Goal: Task Accomplishment & Management: Manage account settings

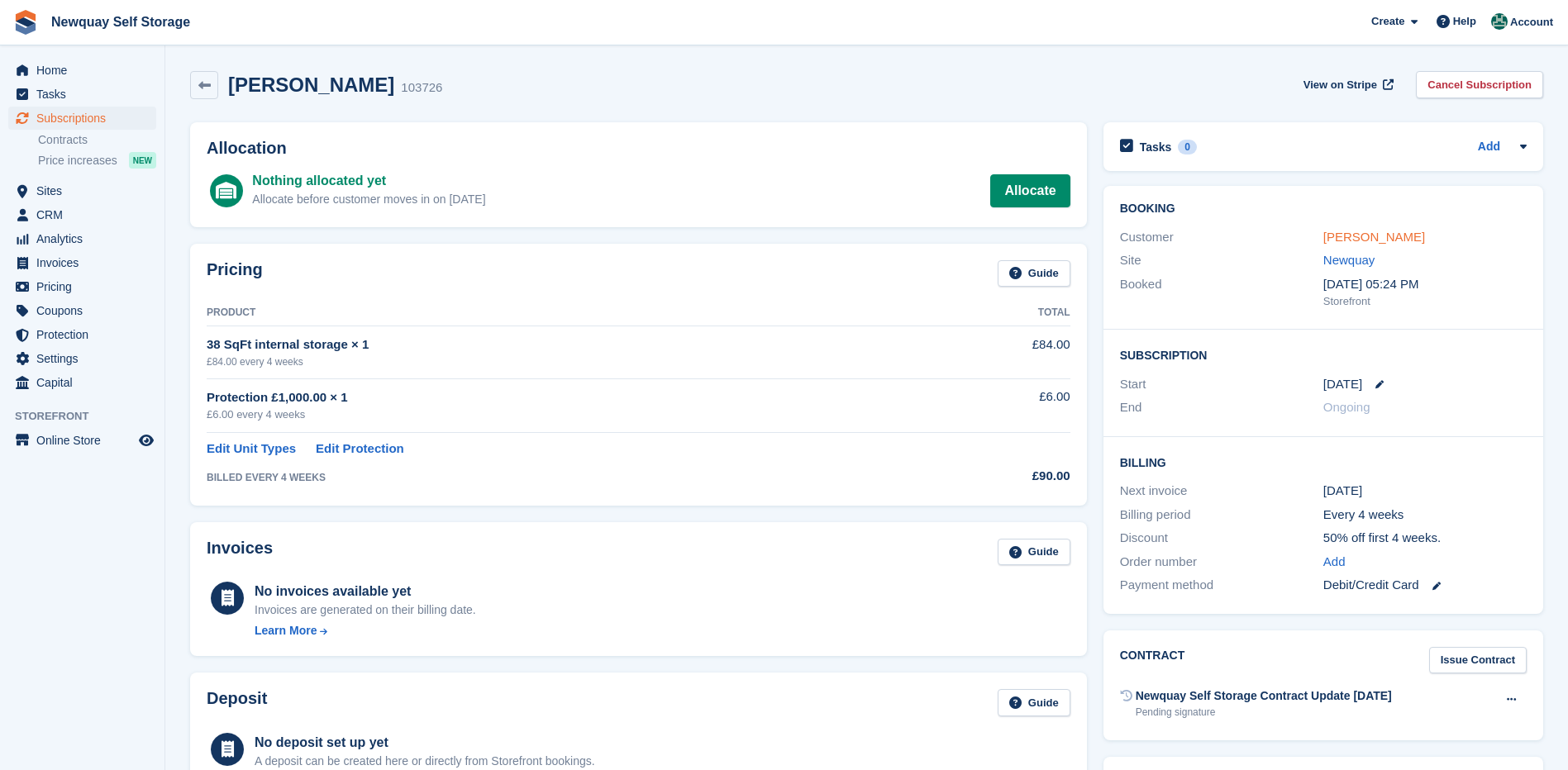
click at [1353, 234] on link "[PERSON_NAME]" at bounding box center [1373, 236] width 101 height 14
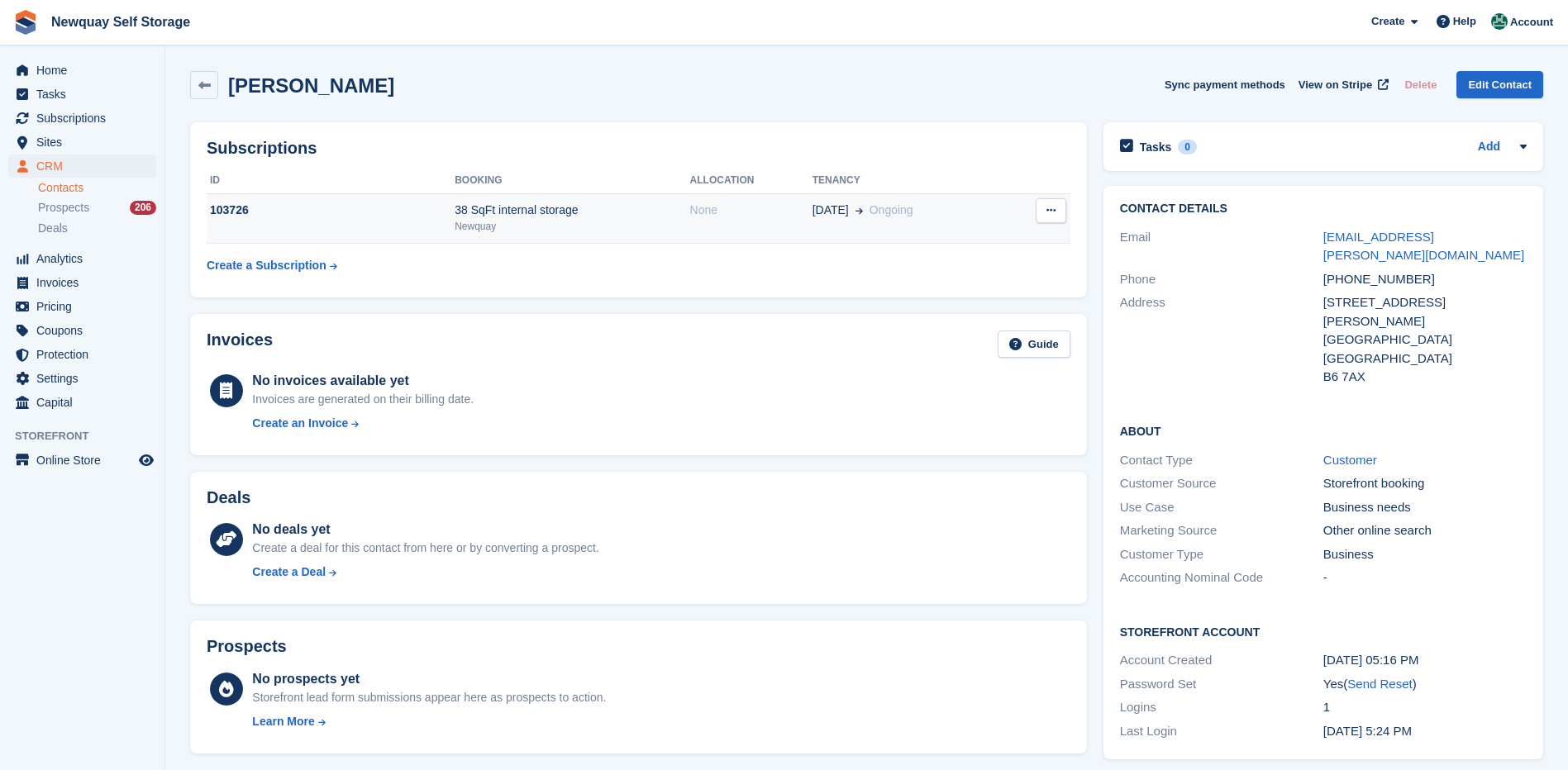
click at [229, 206] on div "103726" at bounding box center [330, 210] width 248 height 17
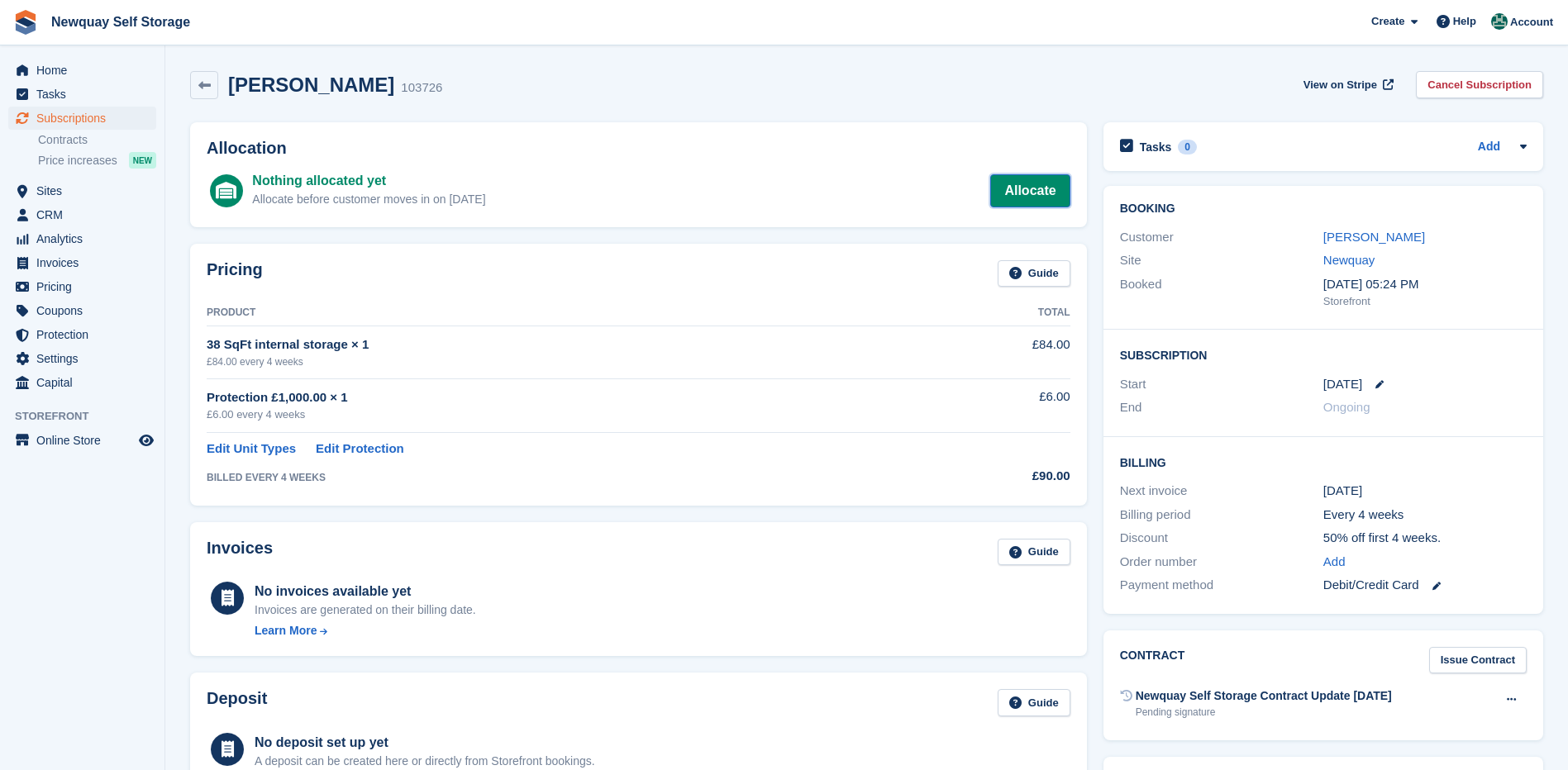
click at [1027, 185] on link "Allocate" at bounding box center [1029, 191] width 80 height 33
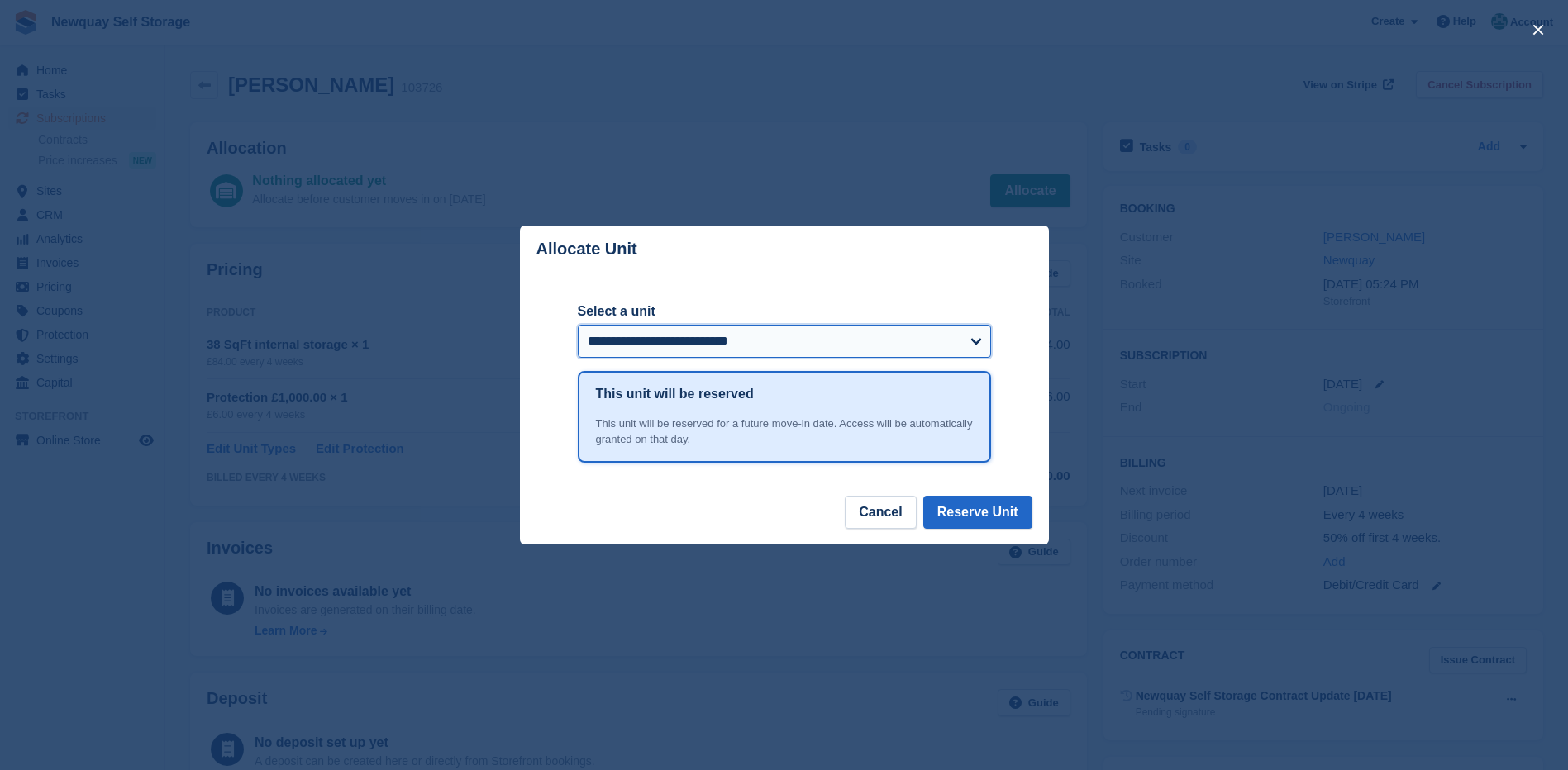
click at [979, 342] on select "**********" at bounding box center [784, 341] width 413 height 33
select select "******"
click at [578, 326] on select "**********" at bounding box center [784, 341] width 413 height 33
click at [985, 508] on button "Reserve Unit" at bounding box center [977, 512] width 109 height 33
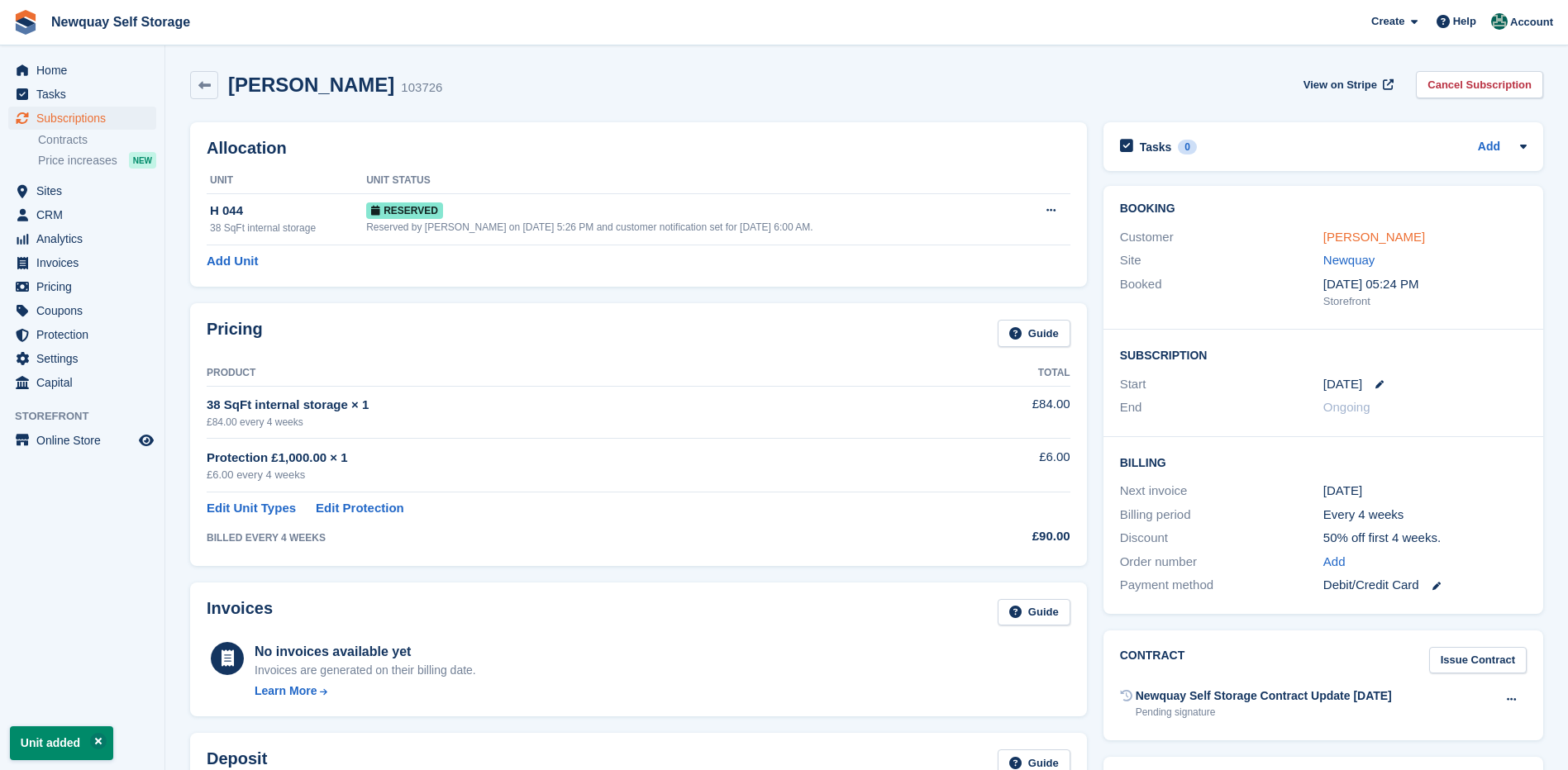
click at [1358, 236] on link "[PERSON_NAME]" at bounding box center [1373, 236] width 101 height 14
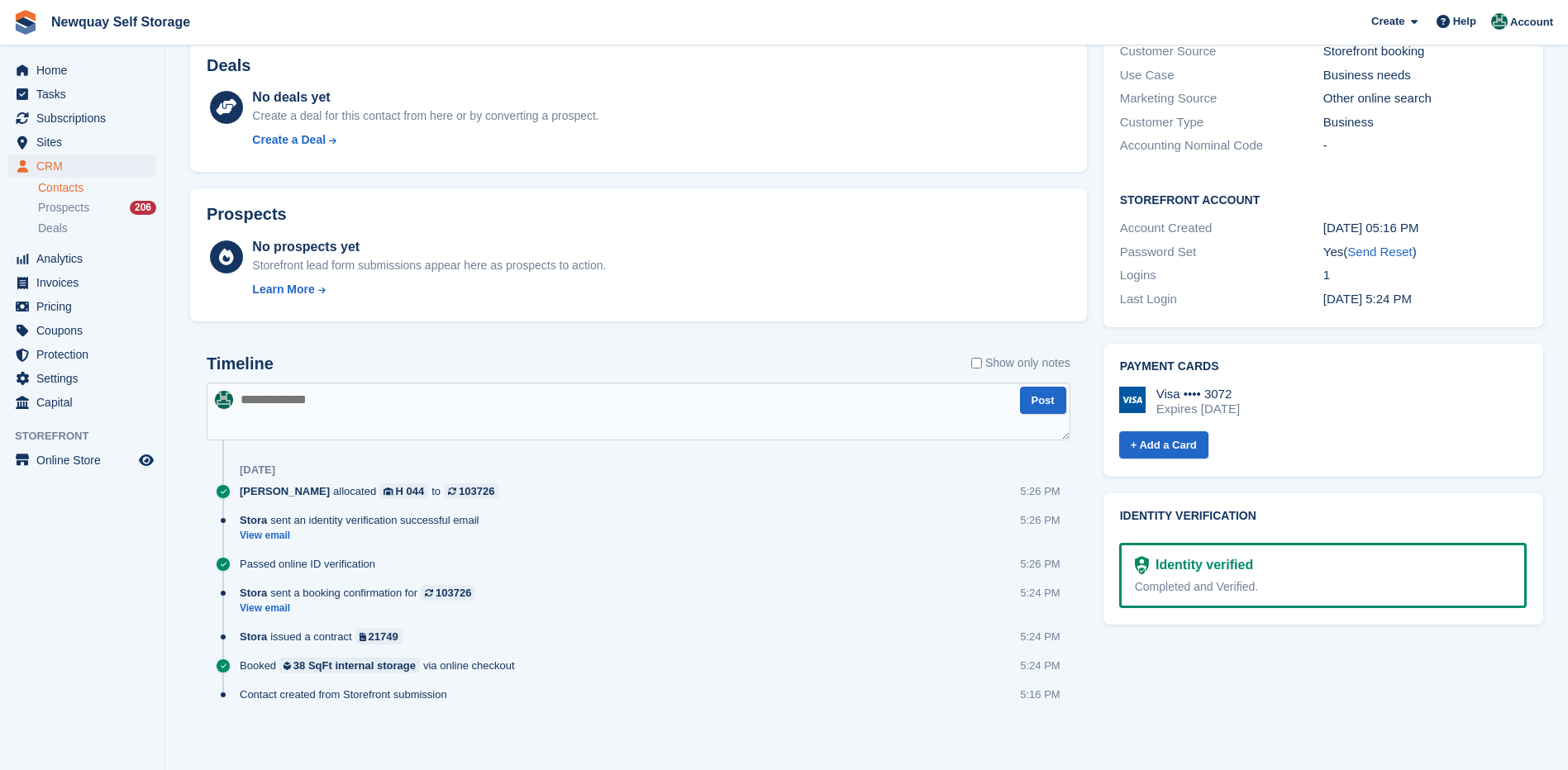
scroll to position [437, 0]
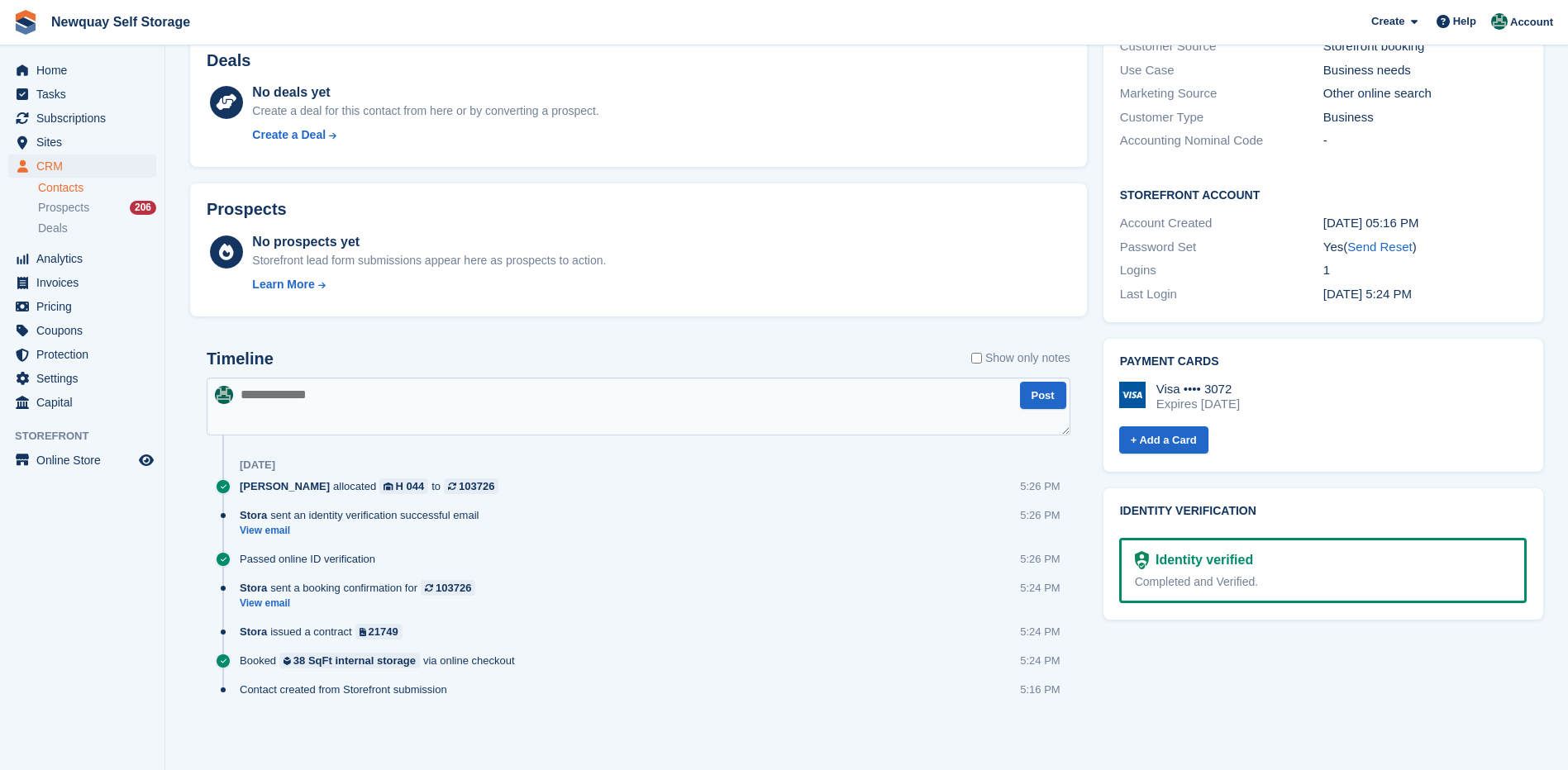
click at [283, 398] on textarea at bounding box center [638, 406] width 864 height 58
type textarea "*"
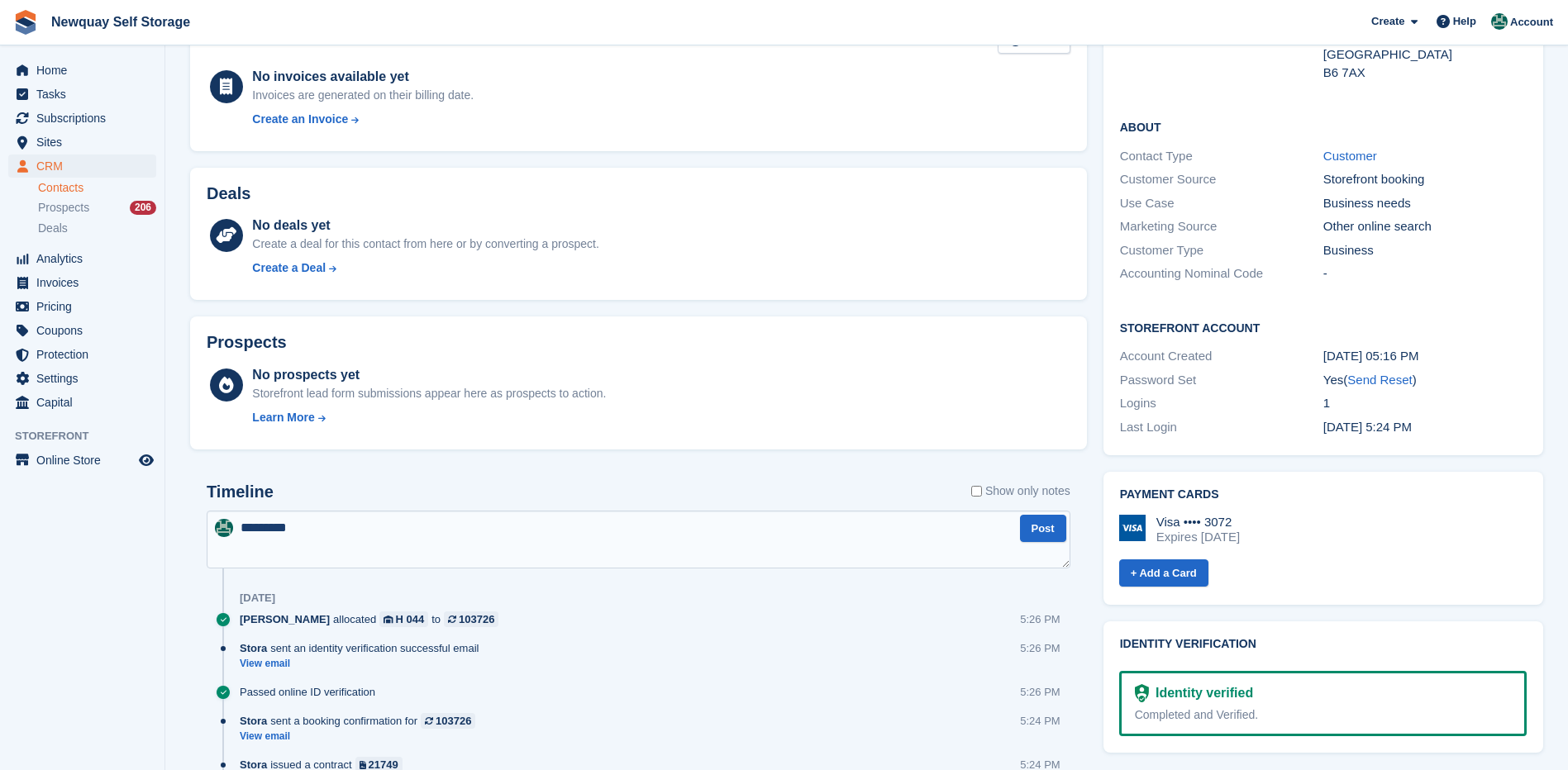
scroll to position [331, 0]
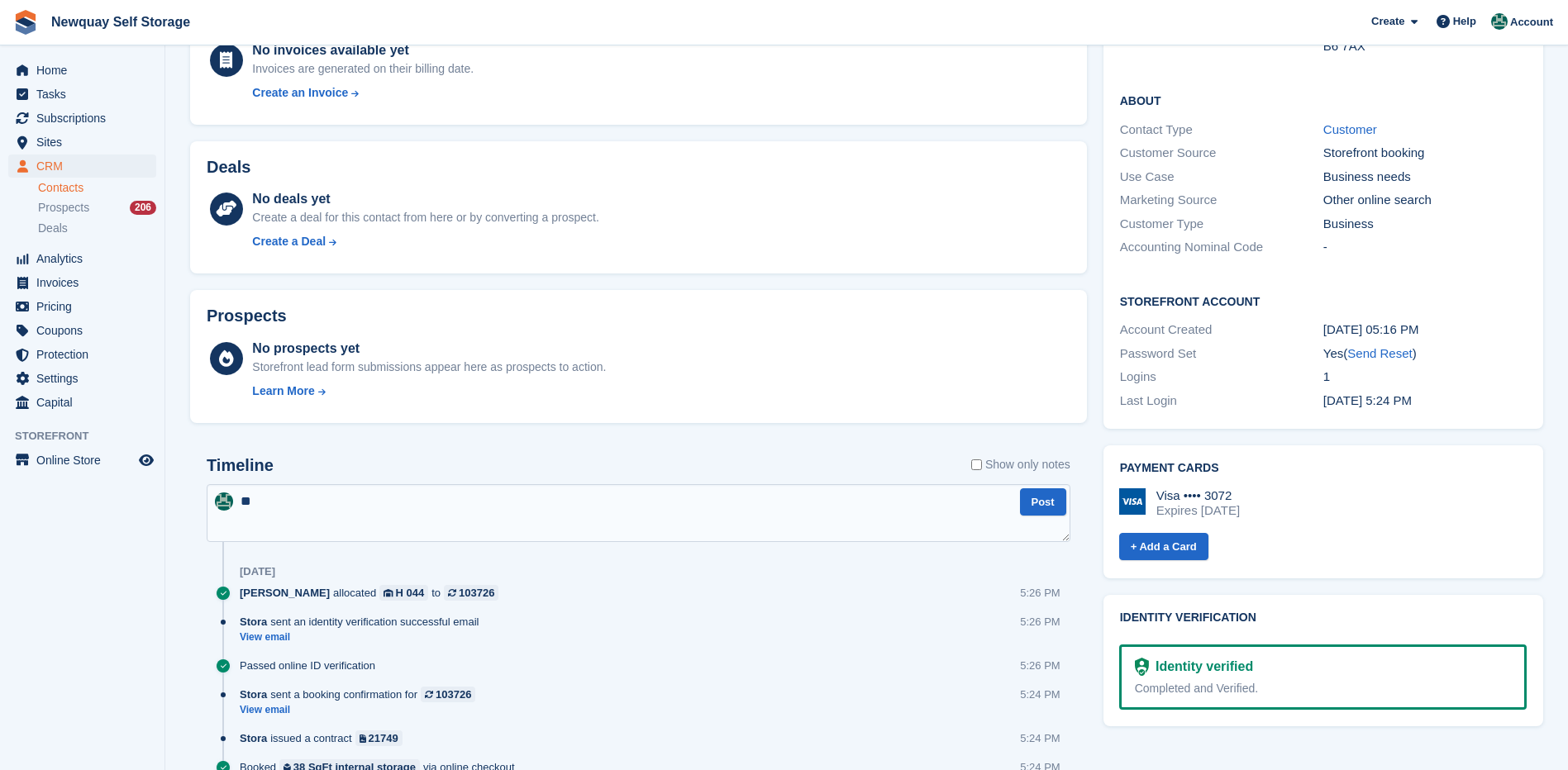
type textarea "*"
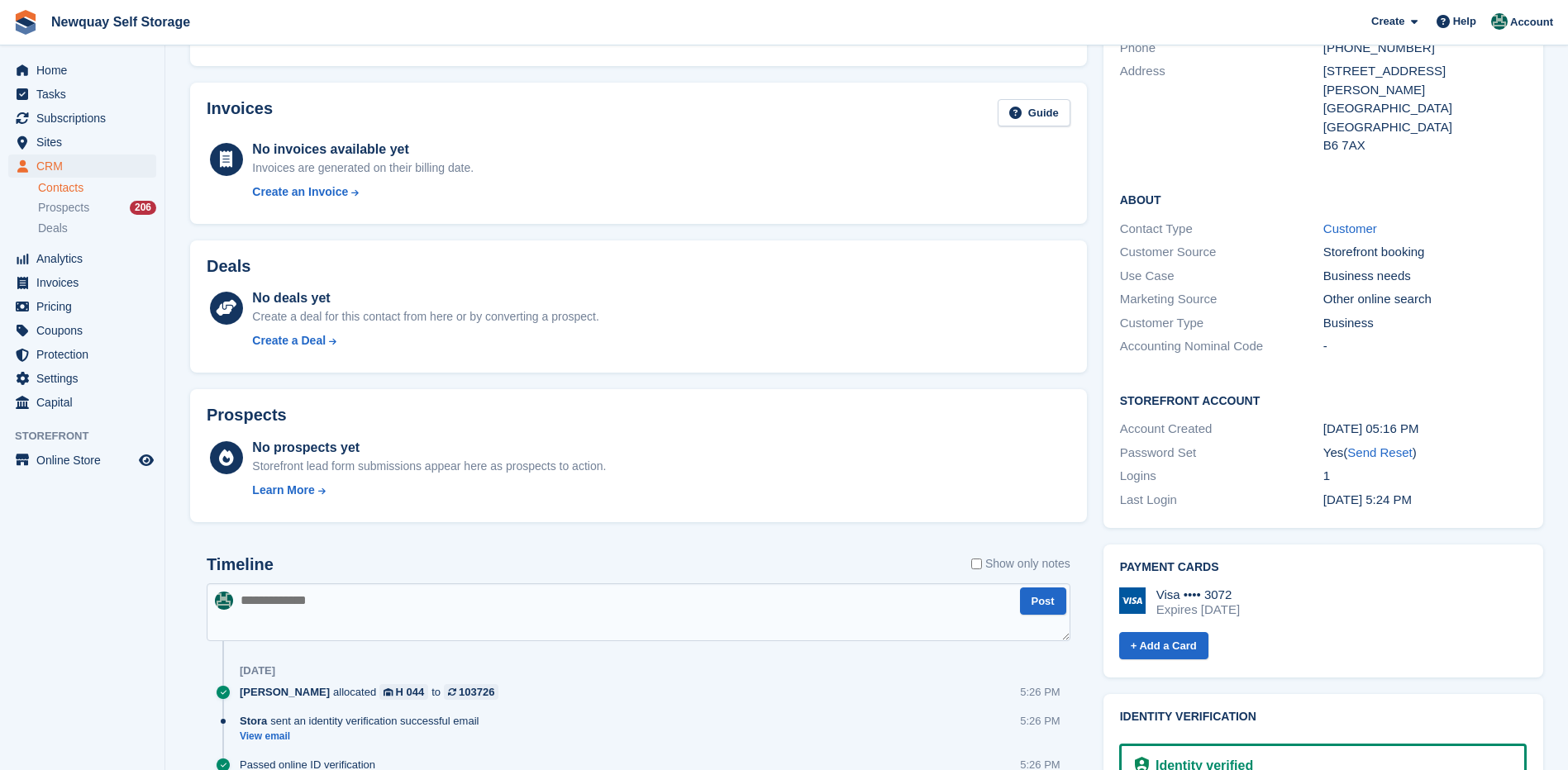
scroll to position [0, 0]
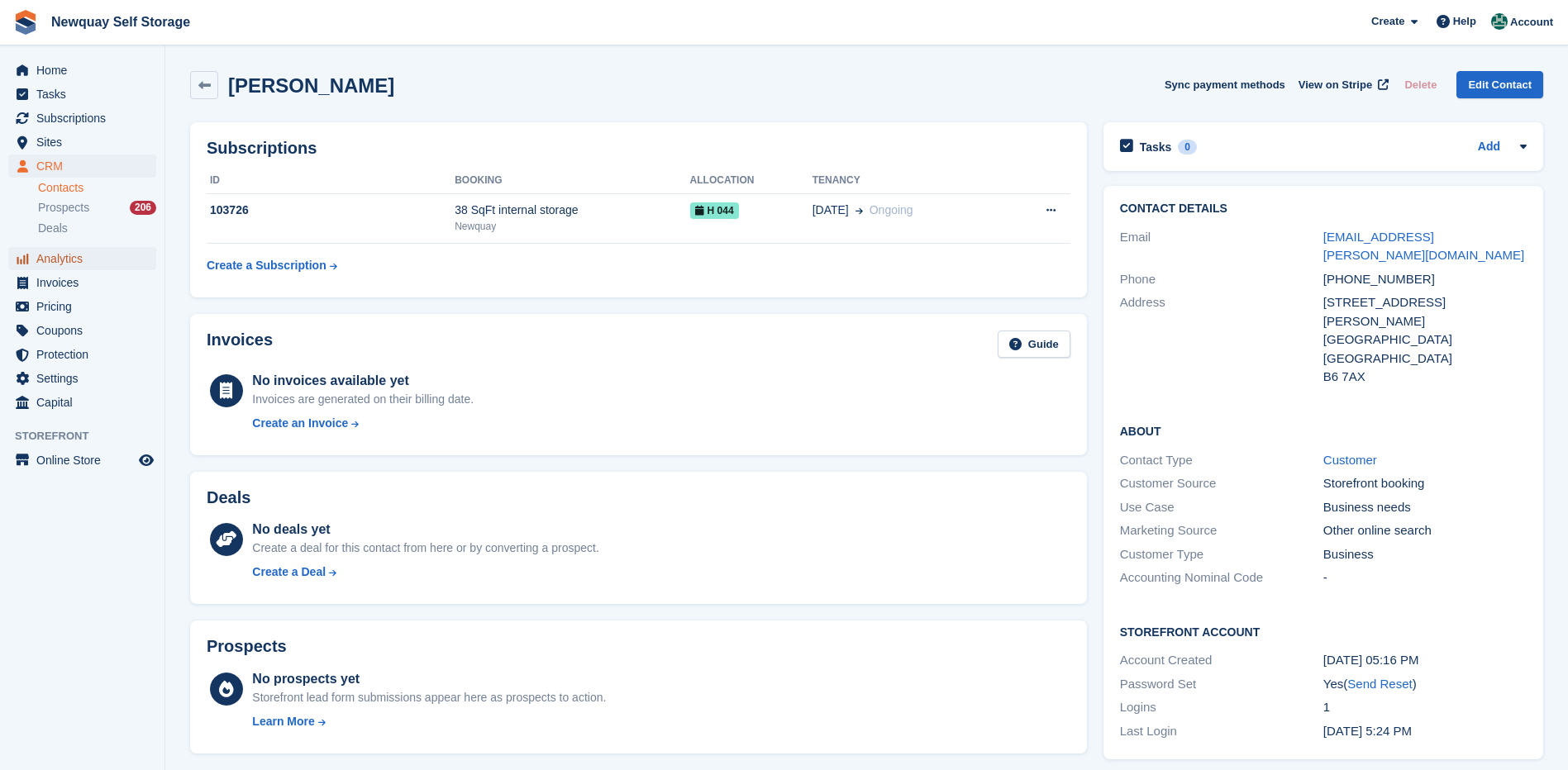
click at [57, 251] on span "Analytics" at bounding box center [86, 258] width 99 height 23
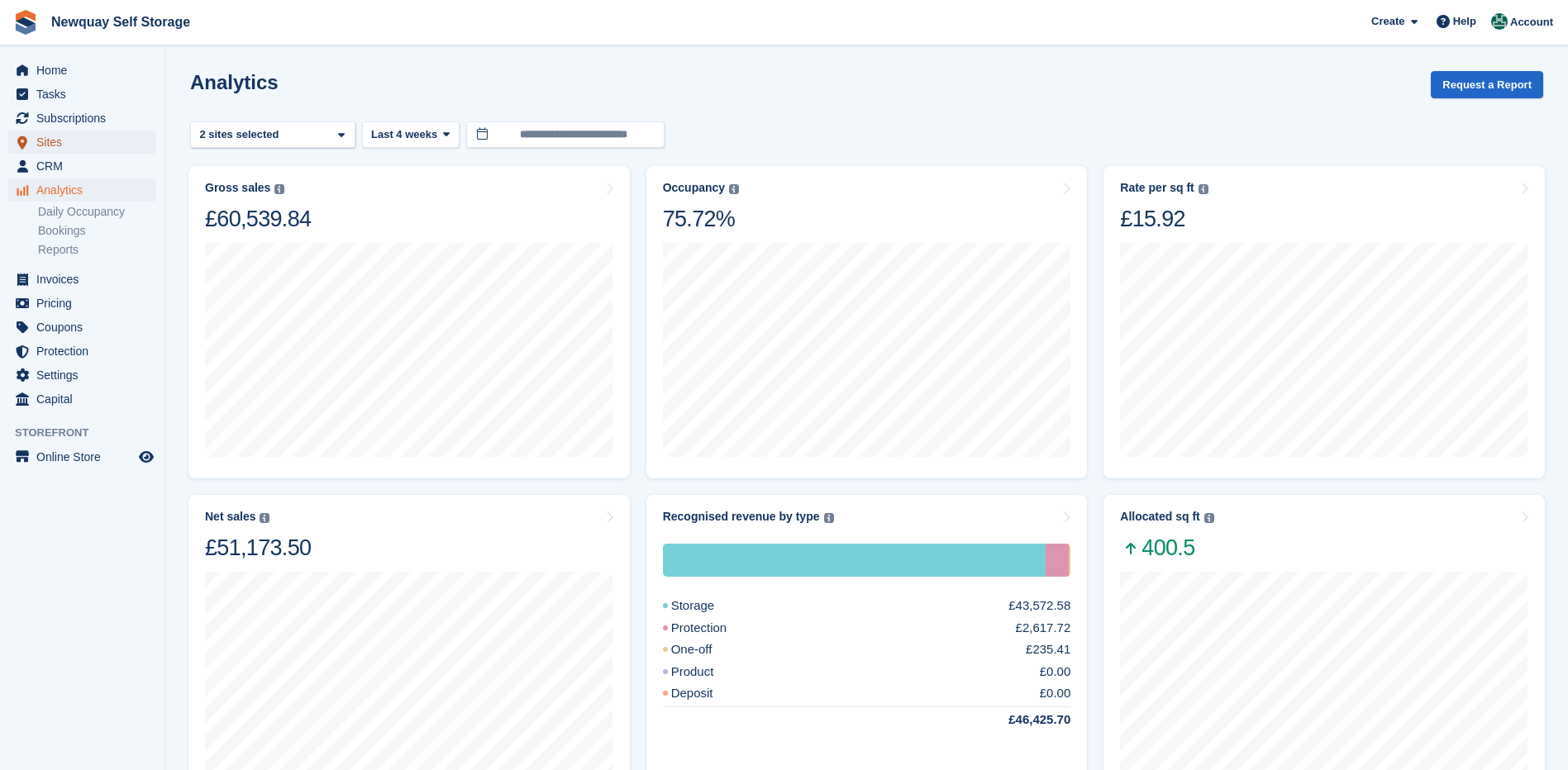
click at [67, 140] on span "Sites" at bounding box center [86, 142] width 99 height 23
